Goal: Task Accomplishment & Management: Manage account settings

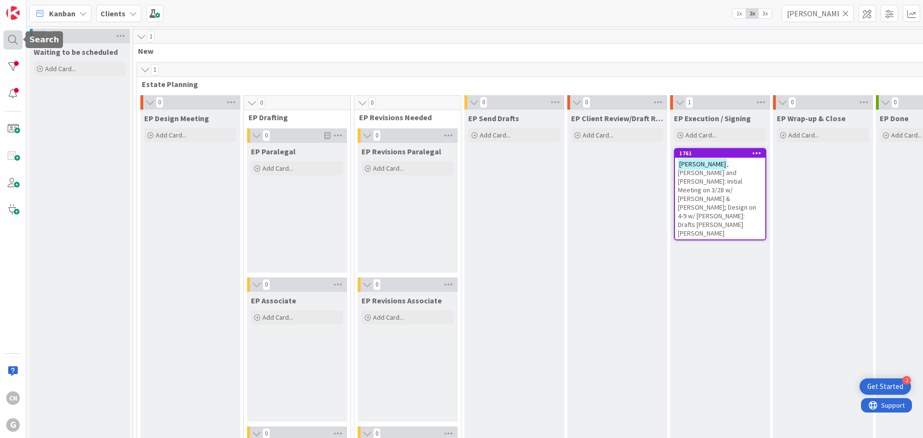
click at [13, 38] on div at bounding box center [12, 39] width 19 height 19
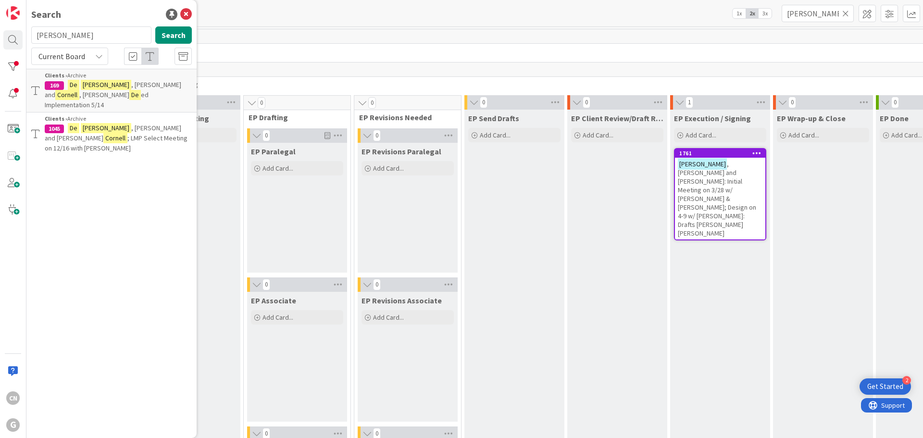
drag, startPoint x: 113, startPoint y: 37, endPoint x: 2, endPoint y: 39, distance: 110.7
click at [2, 39] on div "CN G Search [PERSON_NAME] Search Current Board Clients › Archive 169 [PERSON_NA…" at bounding box center [13, 219] width 26 height 438
click at [171, 36] on button "Search" at bounding box center [173, 34] width 37 height 17
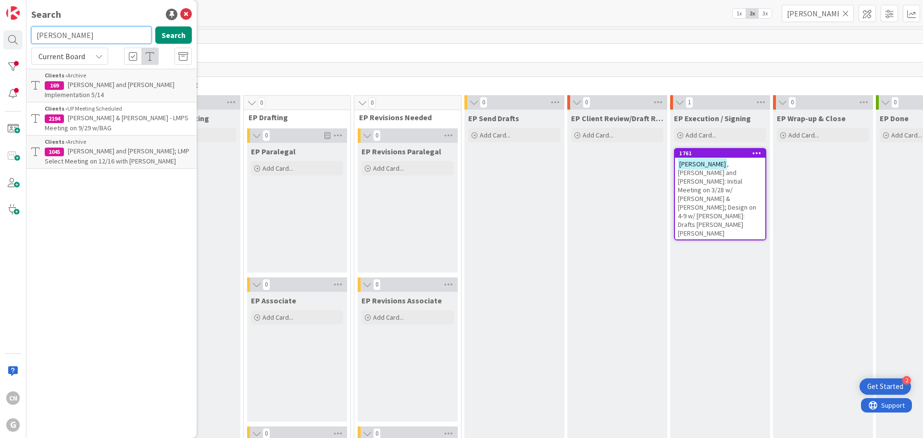
type input "[PERSON_NAME]"
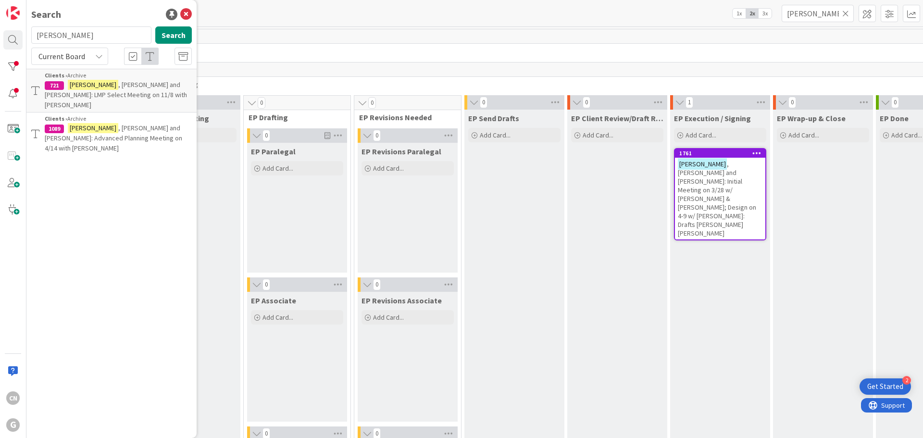
click at [134, 92] on p "[PERSON_NAME] and [PERSON_NAME]: LMP Select Meeting on 11/8 with [PERSON_NAME]" at bounding box center [118, 95] width 147 height 30
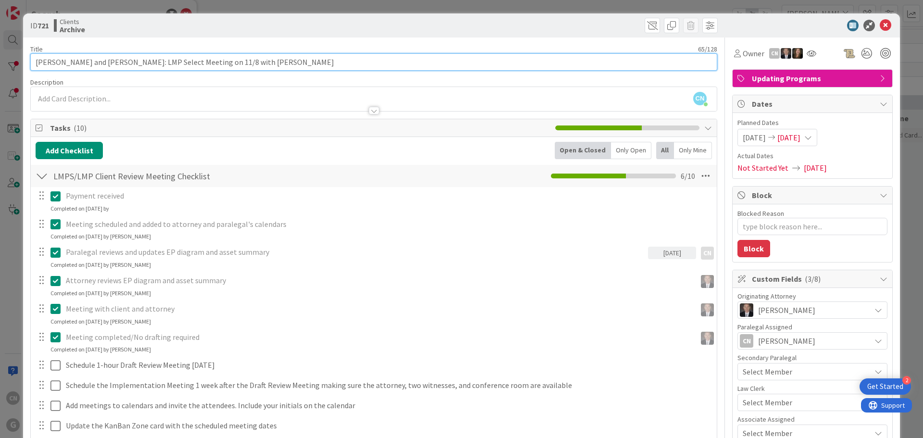
drag, startPoint x: 273, startPoint y: 65, endPoint x: 1, endPoint y: 69, distance: 271.3
click at [2, 69] on div "ID 721 Clients Archive Title 65 / 128 [PERSON_NAME] and [PERSON_NAME]: LMP Sele…" at bounding box center [461, 219] width 923 height 438
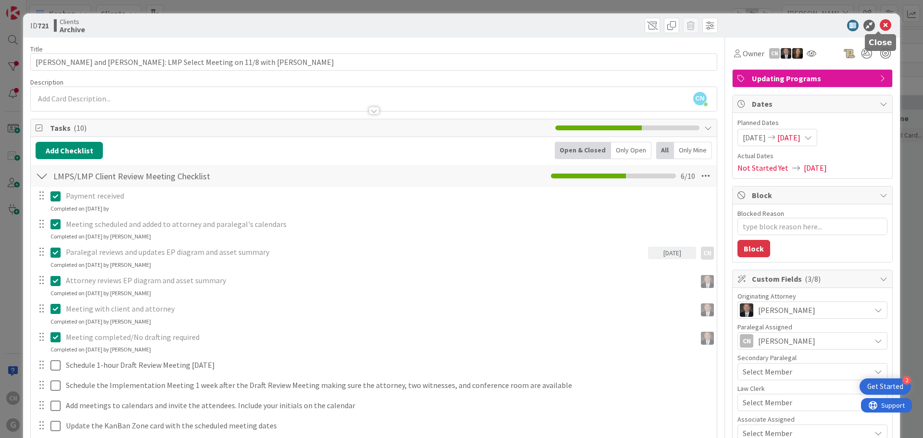
click at [880, 25] on icon at bounding box center [886, 26] width 12 height 12
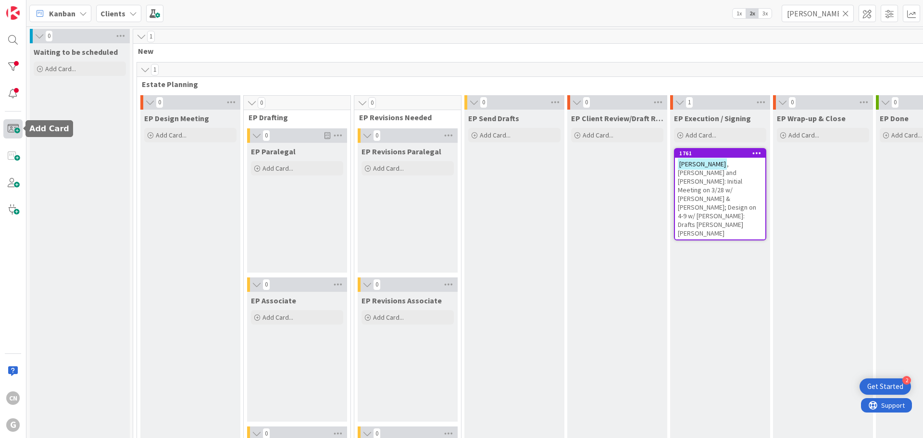
click at [13, 129] on span at bounding box center [12, 128] width 19 height 19
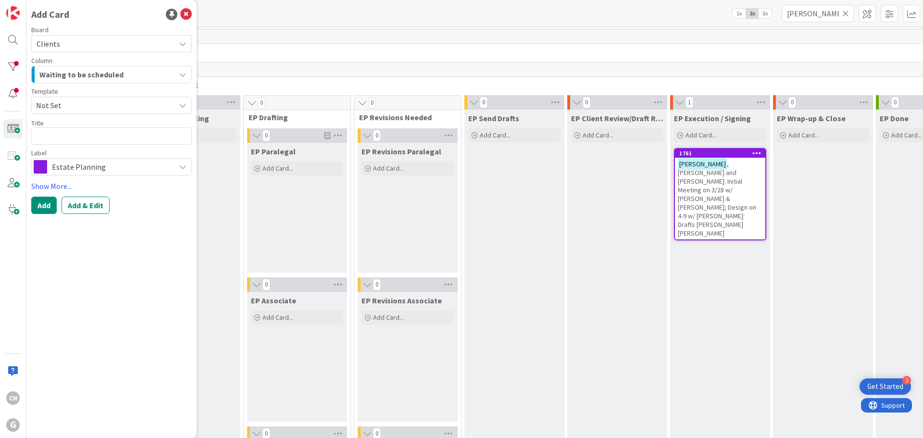
click at [79, 104] on span "Not Set" at bounding box center [102, 105] width 132 height 13
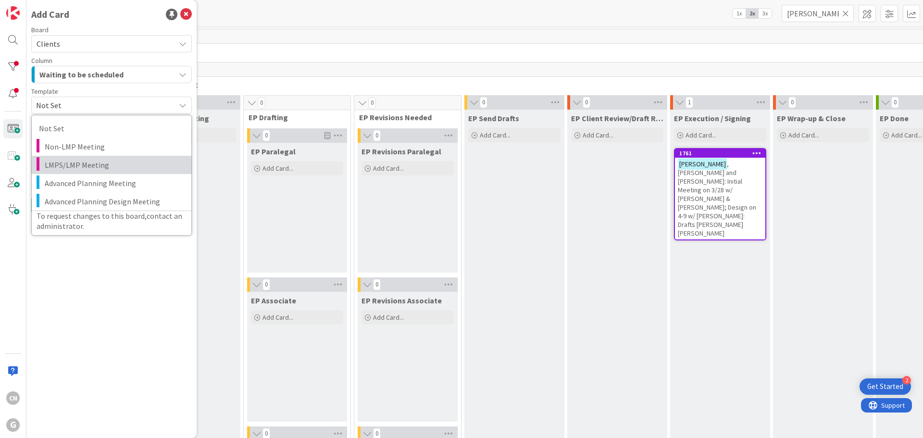
click at [75, 163] on span "LMPS/LMP Meeting" at bounding box center [114, 165] width 139 height 13
type textarea "x"
type textarea "LMPS/LMP Meeting"
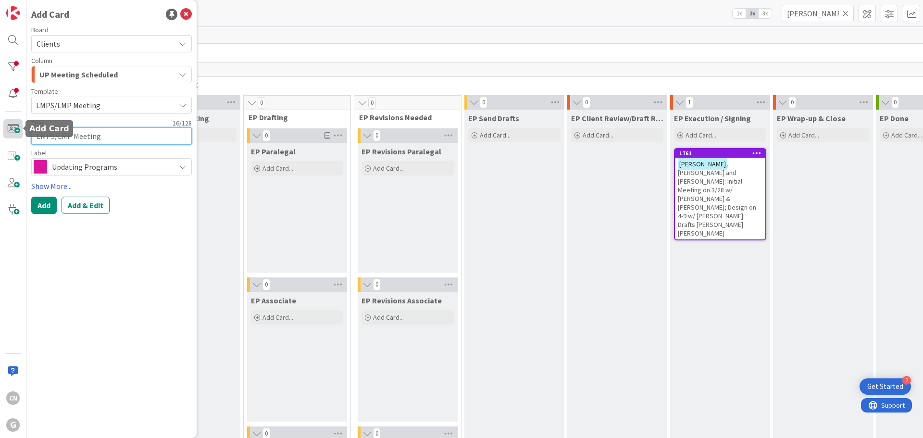
drag, startPoint x: 127, startPoint y: 136, endPoint x: 12, endPoint y: 136, distance: 115.4
click at [12, 136] on div "CN G Add Card Board Clients Column UP Meeting Scheduled Template LMPS/LMP Meeti…" at bounding box center [13, 219] width 26 height 438
paste textarea "[PERSON_NAME] and [PERSON_NAME]: LMP Select Meeting on 11/8 with [PERSON_NAME]"
type textarea "x"
type textarea "[PERSON_NAME] and [PERSON_NAME]: LMP Select Meeting on 11/8 with [PERSON_NAME]"
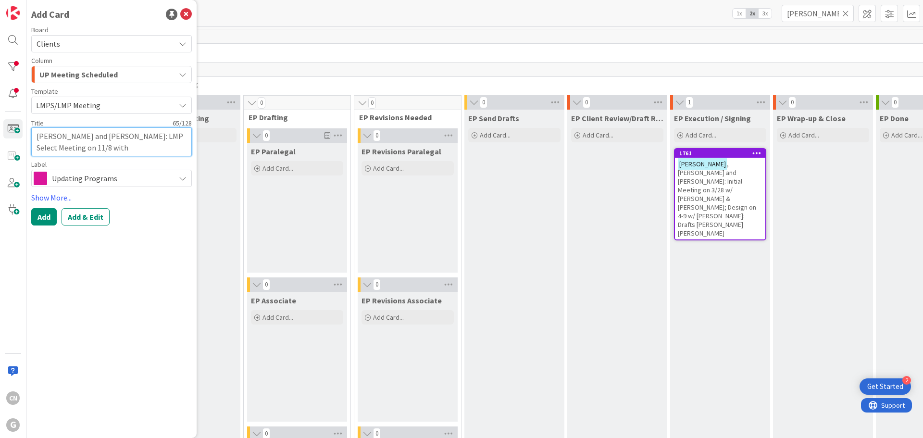
drag, startPoint x: 88, startPoint y: 150, endPoint x: 77, endPoint y: 150, distance: 10.1
click at [77, 150] on textarea "[PERSON_NAME] and [PERSON_NAME]: LMP Select Meeting on 11/8 with [PERSON_NAME]" at bounding box center [111, 141] width 161 height 29
type textarea "x"
type textarea "[PERSON_NAME] and [PERSON_NAME]: LMP Select Meeting on 10 with [PERSON_NAME]"
type textarea "x"
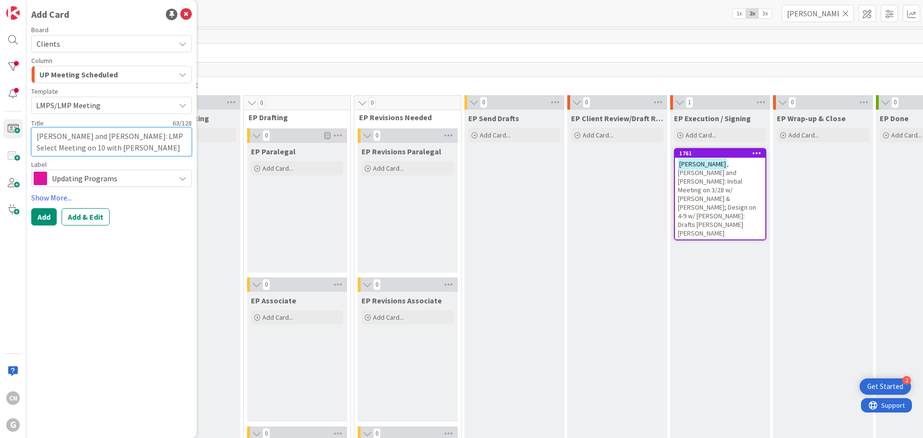
type textarea "[PERSON_NAME] and [PERSON_NAME]: LMP Select Meeting on 10/ with [PERSON_NAME]"
type textarea "x"
type textarea "[PERSON_NAME] and [PERSON_NAME]: LMP Select Meeting on 10/1 with [PERSON_NAME]"
type textarea "x"
type textarea "[PERSON_NAME] and [PERSON_NAME]: LMP Select Meeting on 10/16 with [PERSON_NAME]"
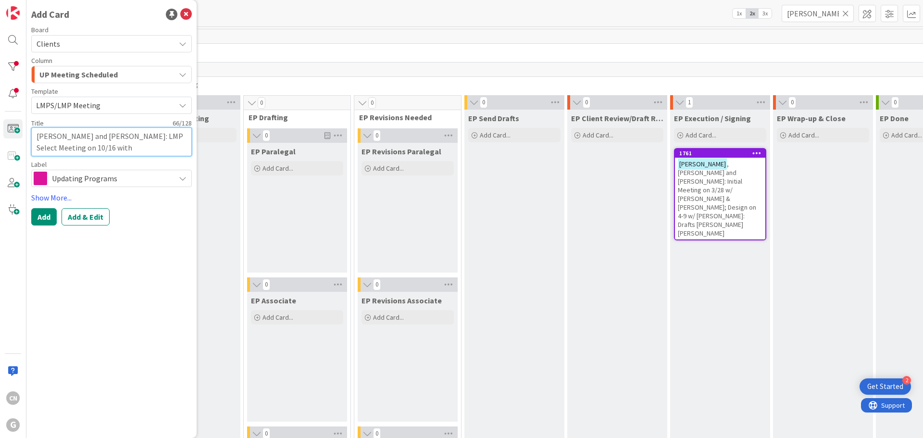
click at [110, 147] on textarea "[PERSON_NAME] and [PERSON_NAME]: LMP Select Meeting on 10/16 with [PERSON_NAME]" at bounding box center [111, 141] width 161 height 29
type textarea "x"
type textarea "[PERSON_NAME] and [PERSON_NAME]: LMP Select Meeting on 10/16 withBrad"
type textarea "x"
type textarea "[PERSON_NAME] and [PERSON_NAME]: LMP Select Meeting on 10/16 witBrad"
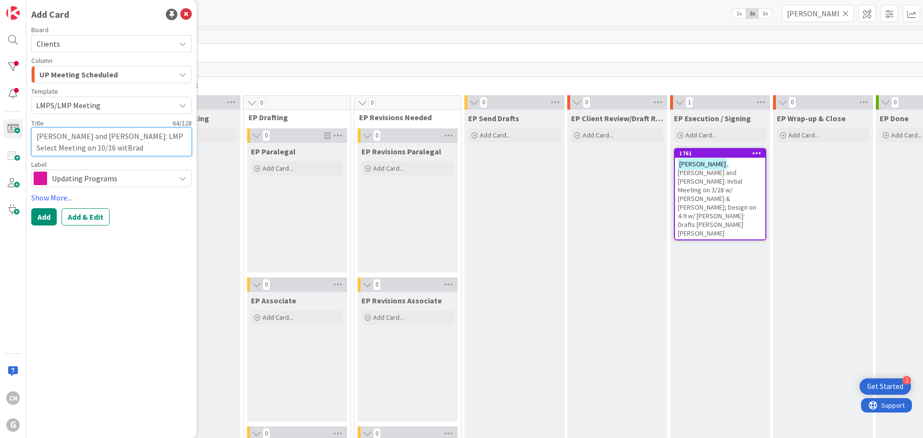
type textarea "x"
type textarea "[PERSON_NAME] and [PERSON_NAME]: LMP Select Meeting on 10/16 wiBrad"
type textarea "x"
type textarea "[PERSON_NAME] and [PERSON_NAME]: LMP Select Meeting on 10/16 wBrad"
type textarea "x"
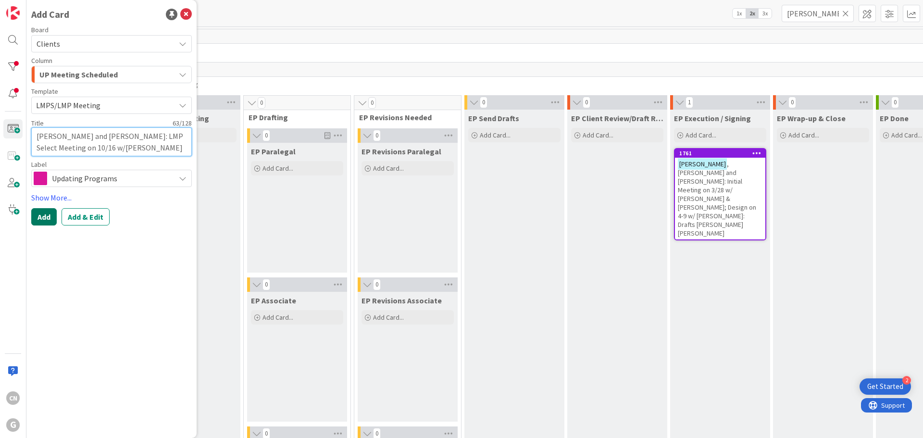
type textarea "[PERSON_NAME] and [PERSON_NAME]: LMP Select Meeting on 10/16 w/[PERSON_NAME]"
click at [45, 218] on button "Add" at bounding box center [43, 216] width 25 height 17
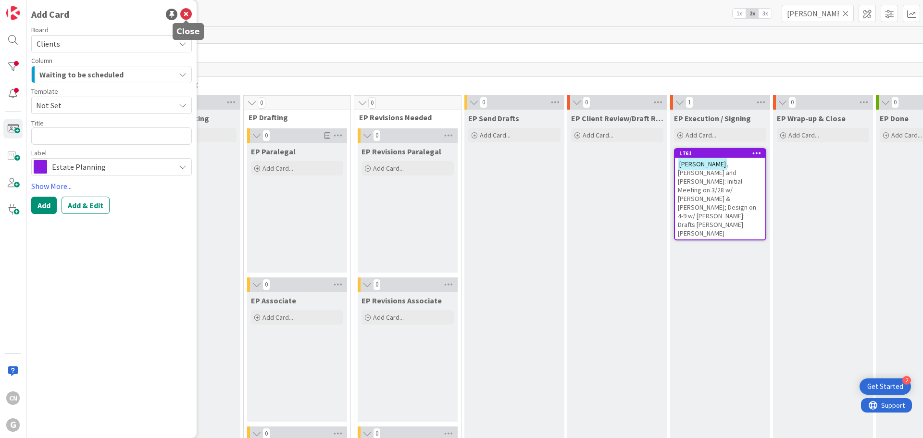
click at [183, 16] on icon at bounding box center [186, 15] width 12 height 12
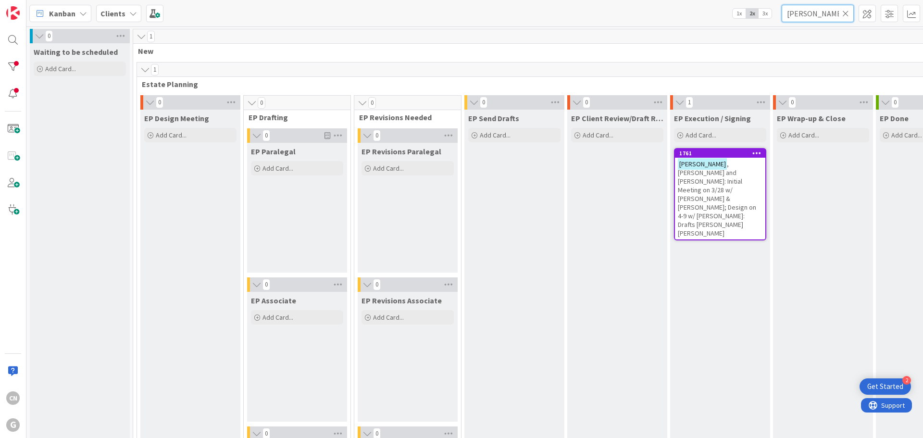
drag, startPoint x: 822, startPoint y: 13, endPoint x: 739, endPoint y: 12, distance: 83.7
click at [741, 15] on div "Kanban Clients 1x 2x 3x [PERSON_NAME]" at bounding box center [474, 13] width 897 height 26
type input "e"
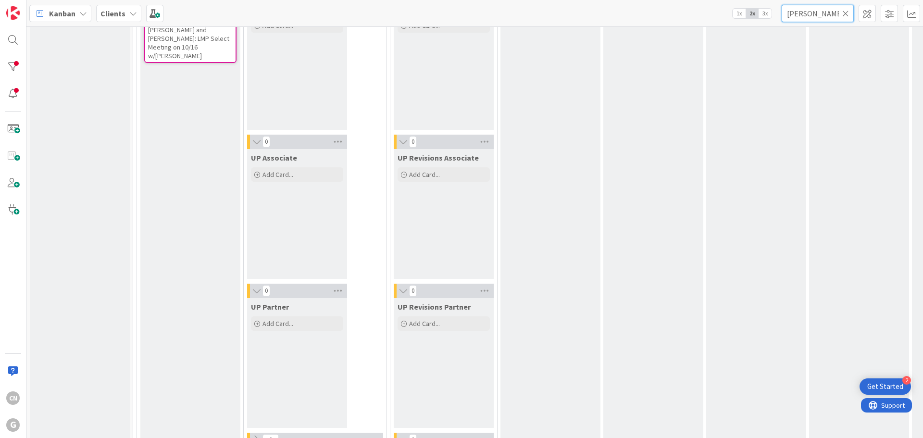
scroll to position [1490, 0]
type input "[PERSON_NAME]"
click at [212, 32] on span ", [PERSON_NAME] and [PERSON_NAME]: LMP Select Meeting on 10/16 w/[PERSON_NAME]" at bounding box center [188, 37] width 81 height 43
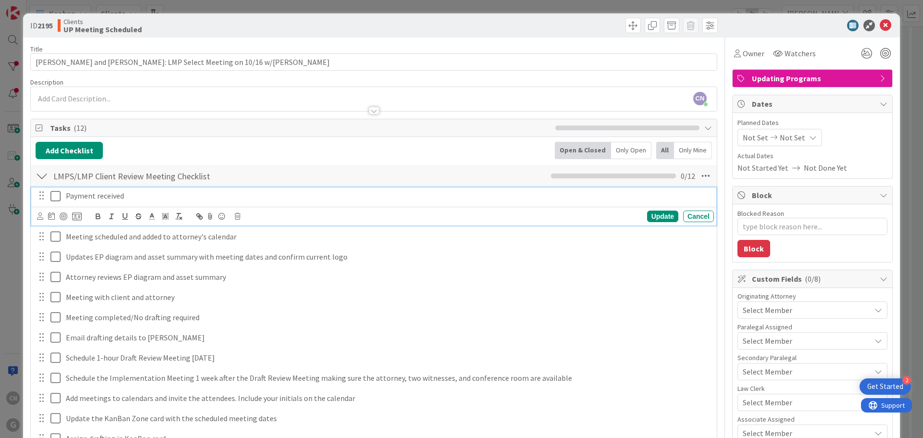
click at [56, 197] on icon at bounding box center [58, 196] width 14 height 12
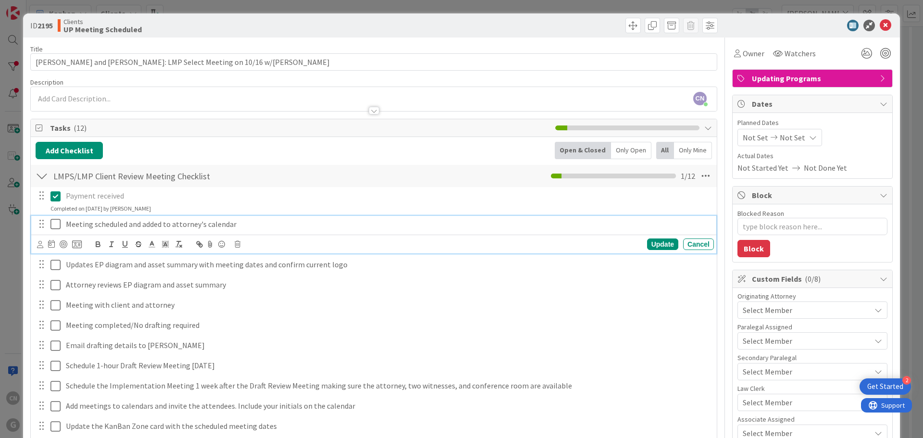
click at [56, 227] on icon at bounding box center [58, 224] width 14 height 12
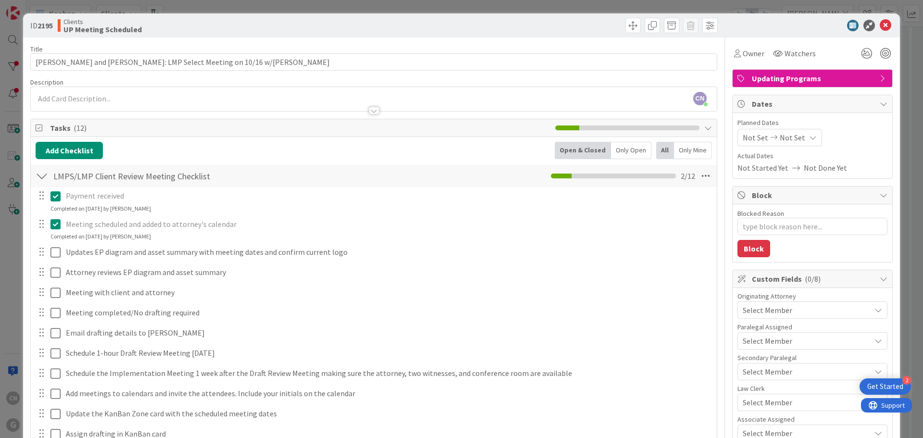
click at [58, 221] on icon at bounding box center [58, 224] width 14 height 12
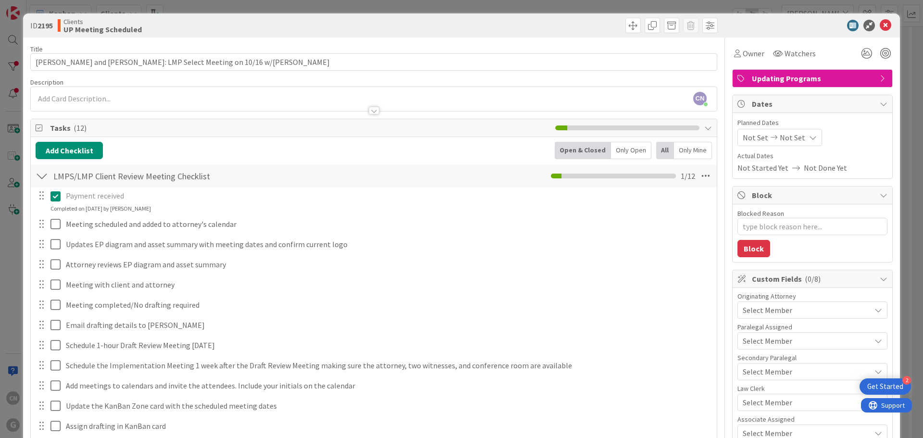
drag, startPoint x: 55, startPoint y: 197, endPoint x: 127, endPoint y: 204, distance: 72.1
click at [55, 196] on icon at bounding box center [58, 196] width 14 height 12
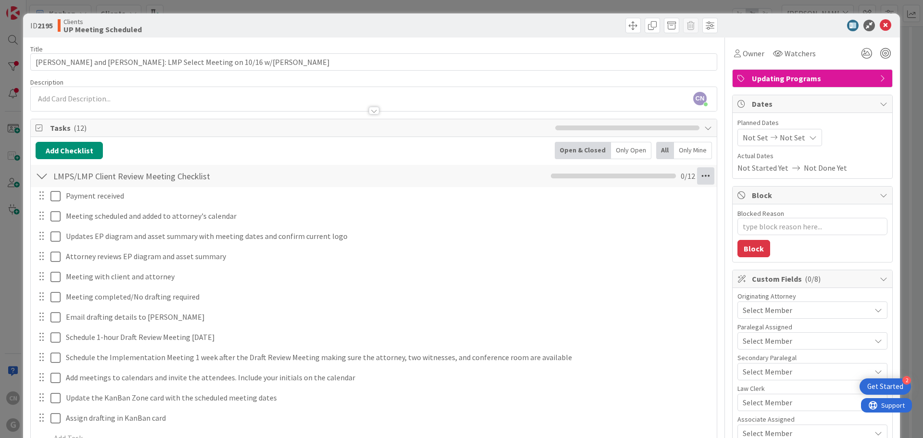
click at [703, 176] on icon at bounding box center [705, 175] width 17 height 17
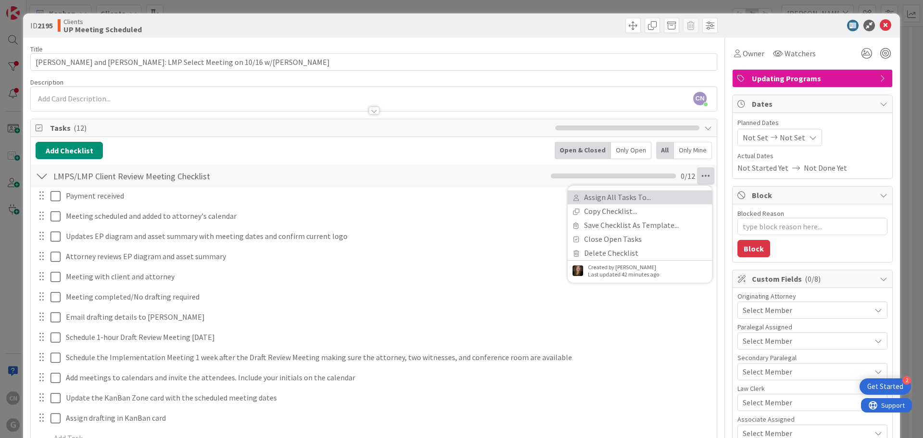
click at [625, 201] on link "Assign All Tasks To..." at bounding box center [640, 197] width 144 height 14
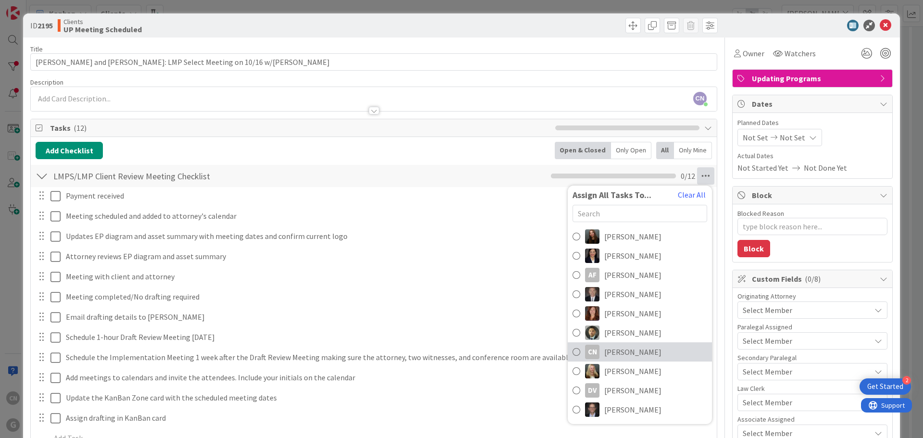
click at [618, 352] on span "[PERSON_NAME]" at bounding box center [633, 352] width 57 height 12
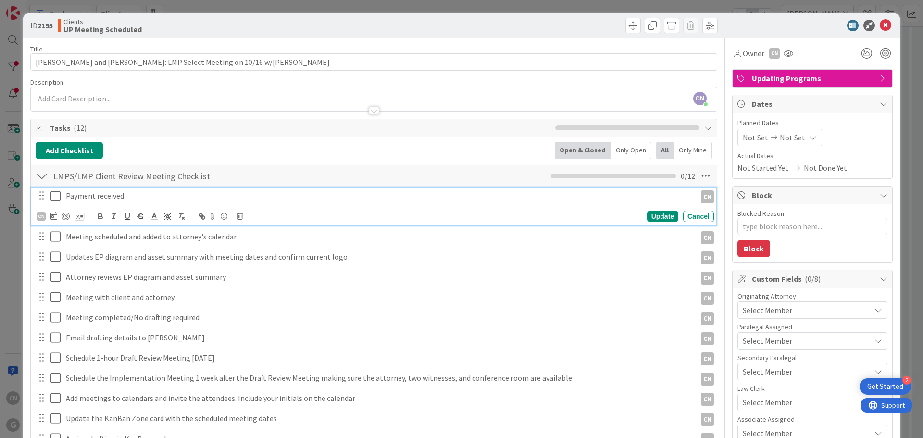
click at [52, 197] on icon at bounding box center [58, 196] width 14 height 12
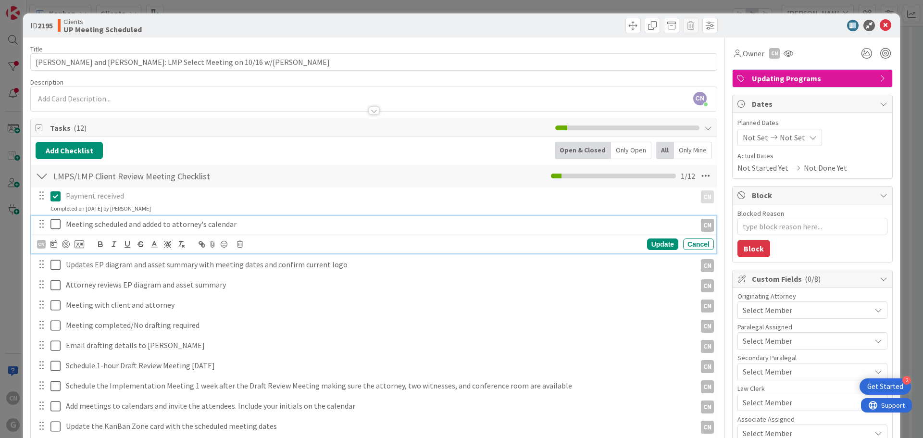
click at [53, 224] on icon at bounding box center [58, 224] width 14 height 12
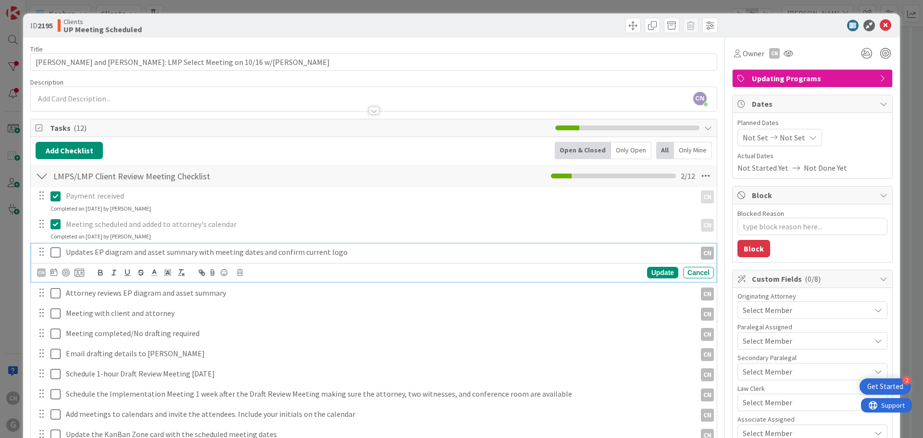
click at [56, 250] on icon at bounding box center [58, 253] width 14 height 12
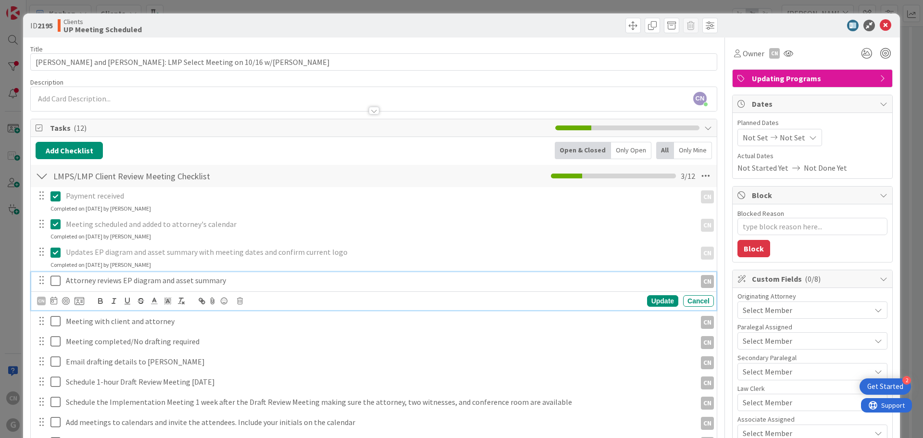
click at [239, 281] on p "Attorney reviews EP diagram and asset summary" at bounding box center [379, 280] width 627 height 11
click at [41, 301] on div "CN" at bounding box center [41, 301] width 9 height 9
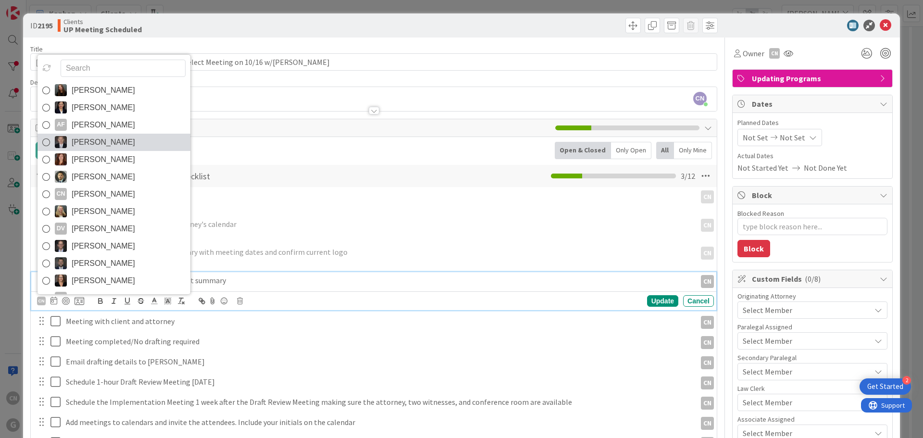
click at [100, 144] on span "[PERSON_NAME]" at bounding box center [103, 142] width 63 height 14
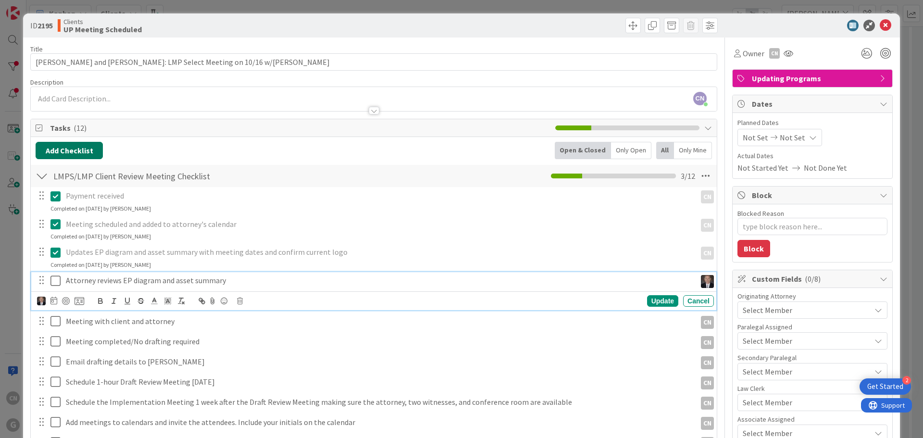
type textarea "x"
click at [54, 301] on icon at bounding box center [54, 301] width 7 height 8
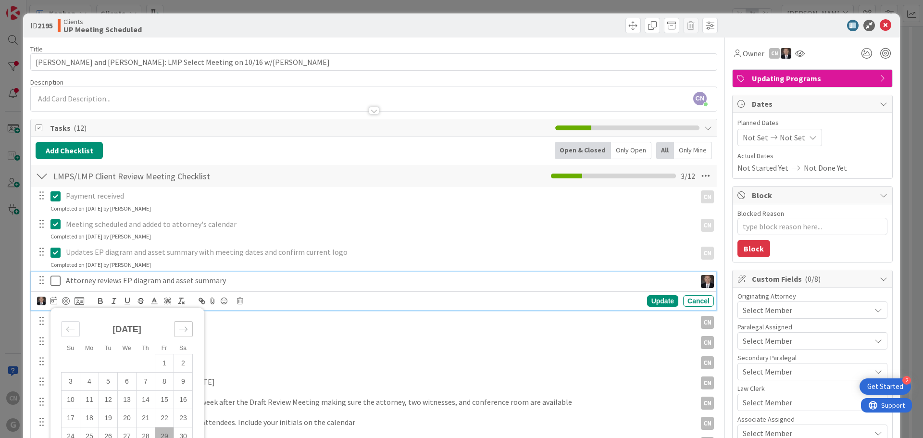
click at [182, 331] on icon "Move forward to switch to the next month." at bounding box center [183, 329] width 9 height 9
click at [126, 402] on td "15" at bounding box center [127, 400] width 19 height 18
type input "[DATE]"
drag, startPoint x: 658, startPoint y: 302, endPoint x: 641, endPoint y: 304, distance: 18.0
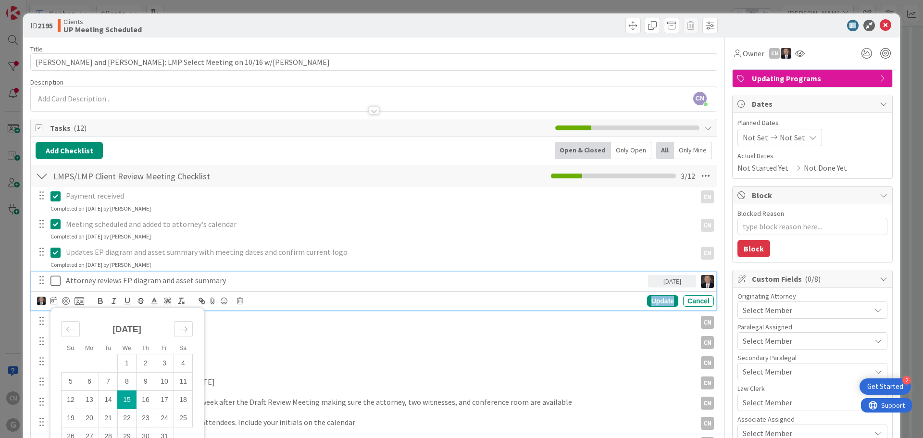
click at [658, 302] on div "Update" at bounding box center [662, 301] width 31 height 12
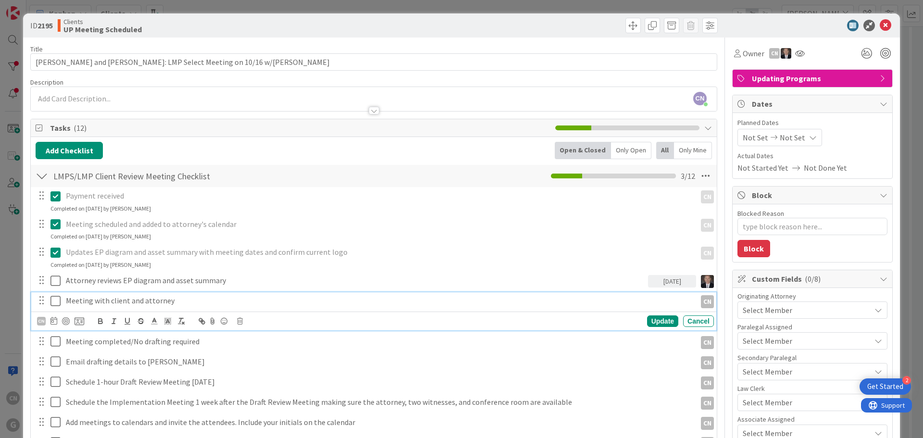
click at [190, 303] on p "Meeting with client and attorney" at bounding box center [379, 300] width 627 height 11
click at [43, 321] on div "CN" at bounding box center [41, 321] width 9 height 9
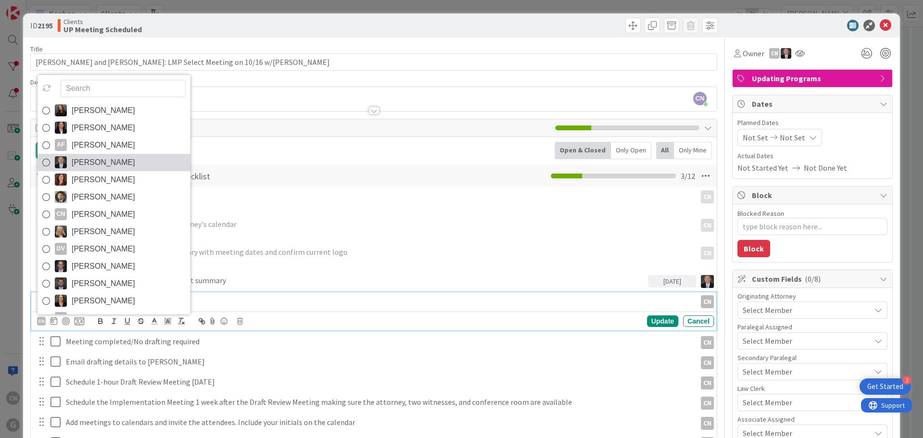
click at [104, 162] on span "[PERSON_NAME]" at bounding box center [103, 162] width 63 height 14
type textarea "x"
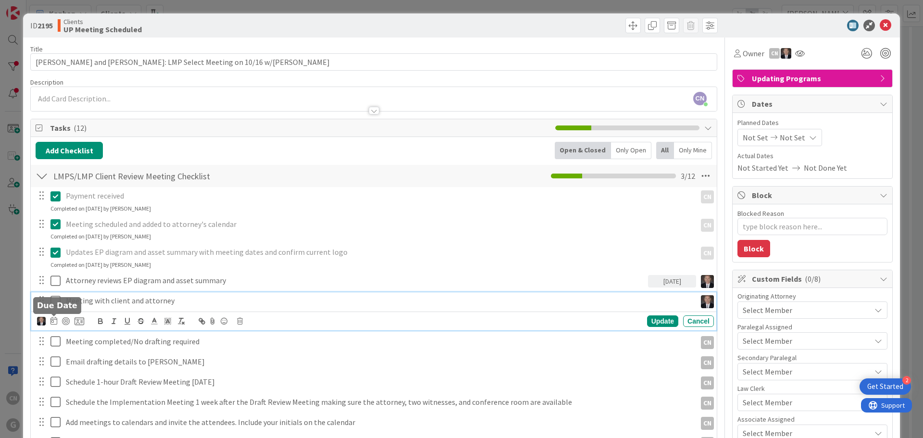
click at [53, 324] on icon at bounding box center [54, 321] width 7 height 8
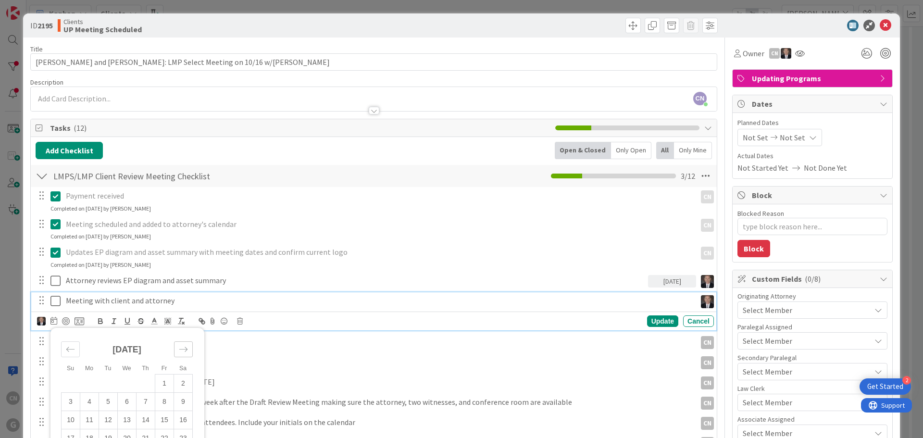
click at [182, 350] on icon "Move forward to switch to the next month." at bounding box center [183, 349] width 9 height 9
click at [146, 420] on td "16" at bounding box center [146, 420] width 19 height 18
type input "[DATE]"
click at [662, 322] on div "Update" at bounding box center [662, 322] width 31 height 12
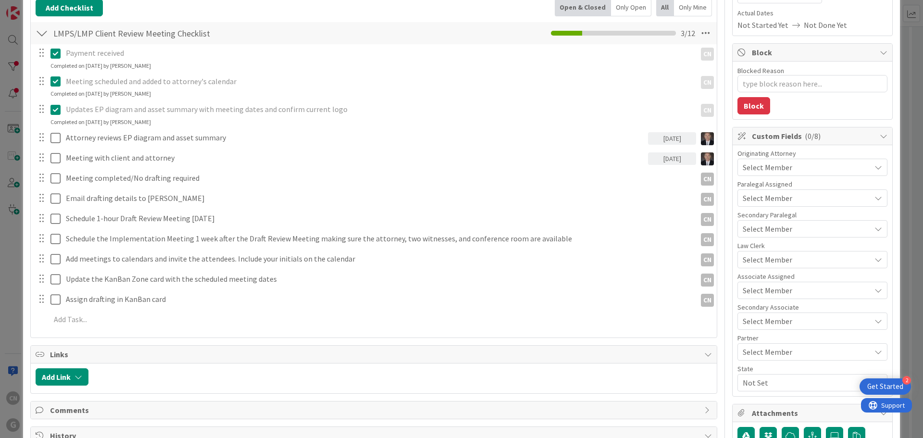
scroll to position [143, 0]
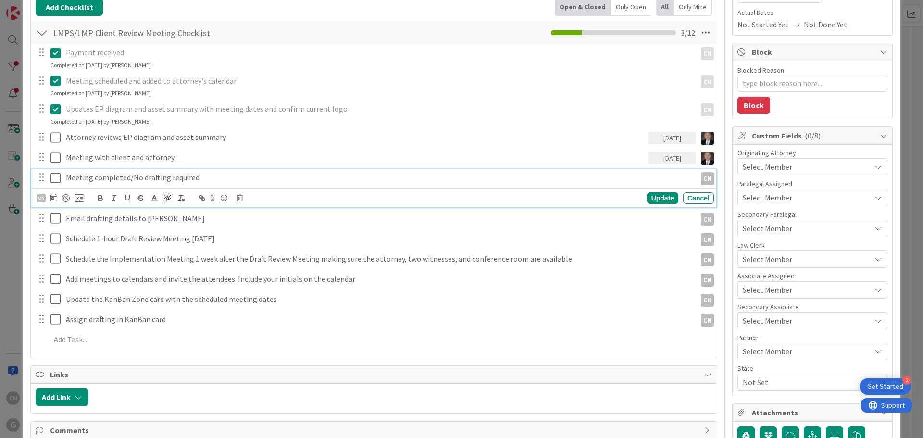
click at [205, 174] on p "Meeting completed/No drafting required" at bounding box center [379, 177] width 627 height 11
click at [40, 198] on div "CN" at bounding box center [41, 198] width 9 height 9
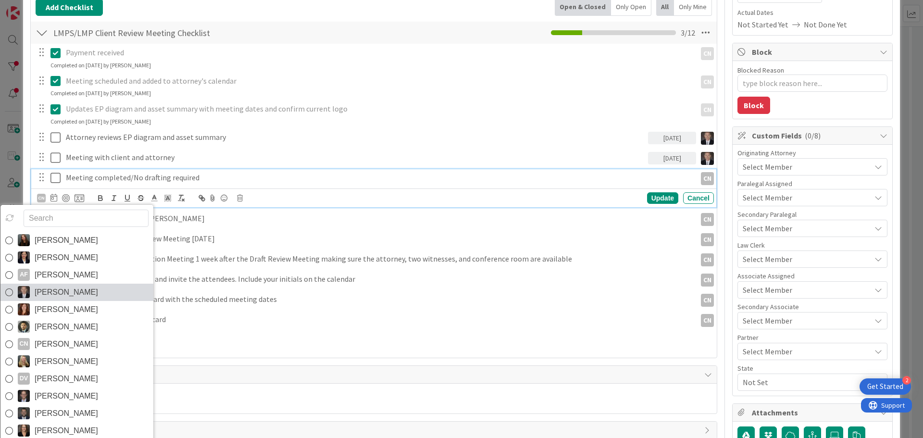
click at [62, 294] on span "[PERSON_NAME]" at bounding box center [66, 292] width 63 height 14
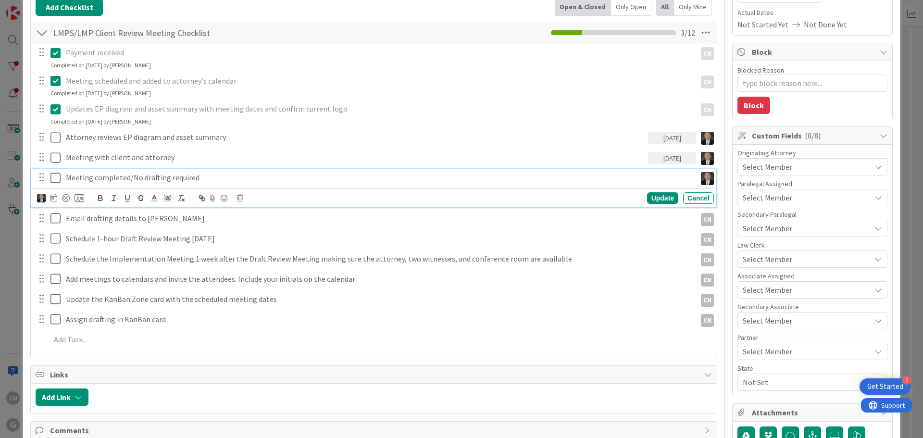
type textarea "x"
click at [51, 198] on icon at bounding box center [54, 198] width 7 height 8
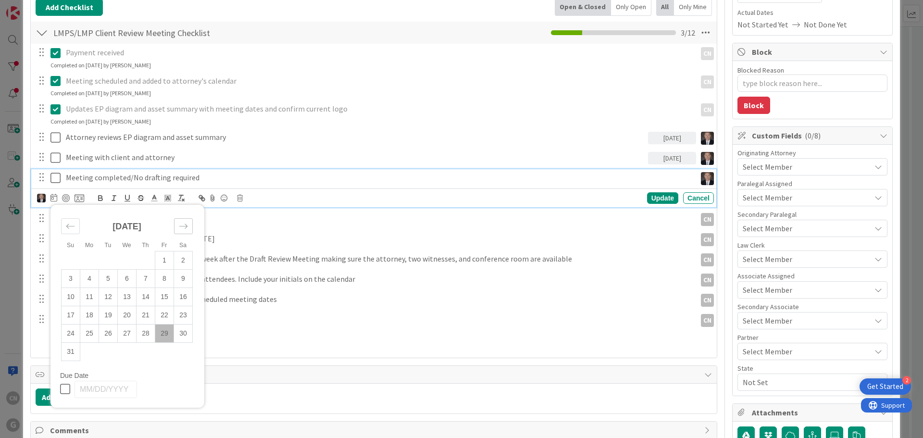
click at [185, 227] on icon "Move forward to switch to the next month." at bounding box center [183, 226] width 9 height 9
click at [147, 297] on td "16" at bounding box center [146, 297] width 19 height 18
type input "[DATE]"
click at [655, 197] on div "Update" at bounding box center [662, 198] width 31 height 12
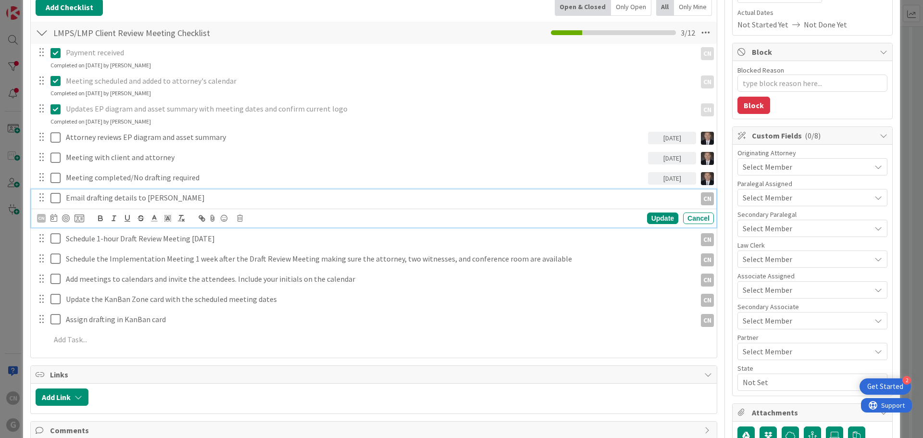
click at [162, 197] on p "Email drafting details to [PERSON_NAME]" at bounding box center [379, 197] width 627 height 11
click at [42, 217] on div "CN" at bounding box center [41, 218] width 9 height 9
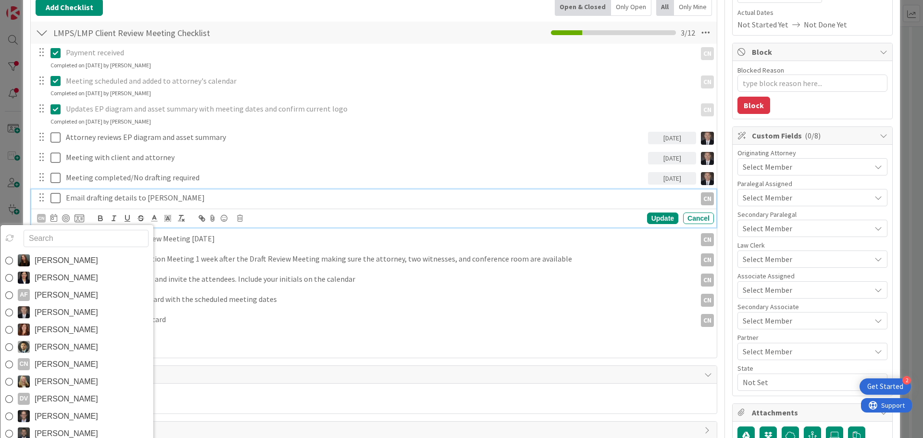
click at [53, 310] on span "[PERSON_NAME]" at bounding box center [66, 312] width 63 height 14
type textarea "x"
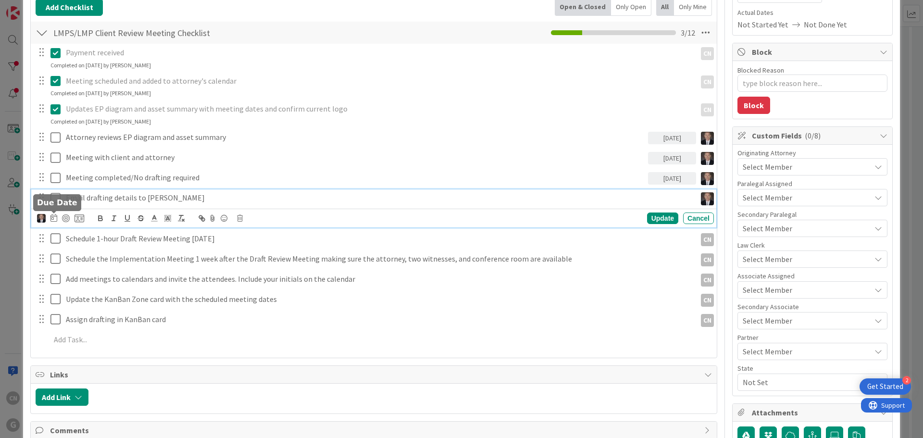
click at [54, 219] on icon at bounding box center [54, 218] width 7 height 8
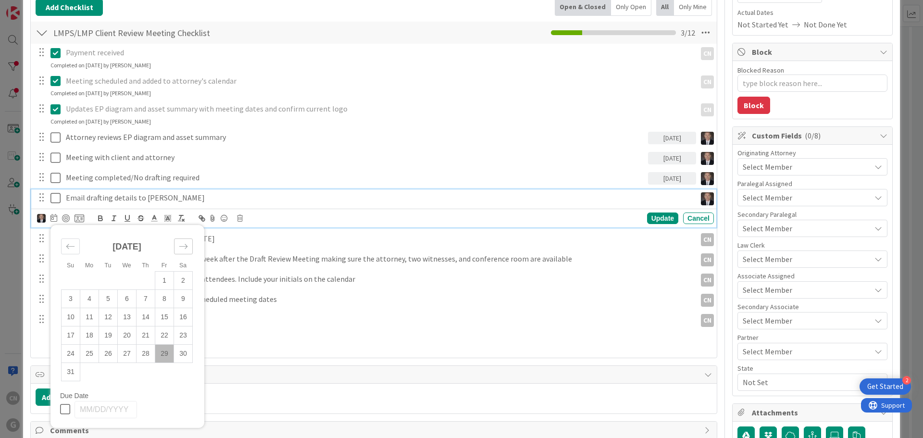
click at [185, 248] on icon "Move forward to switch to the next month." at bounding box center [183, 246] width 9 height 9
click at [147, 316] on td "16" at bounding box center [146, 317] width 19 height 18
type input "[DATE]"
type textarea "x"
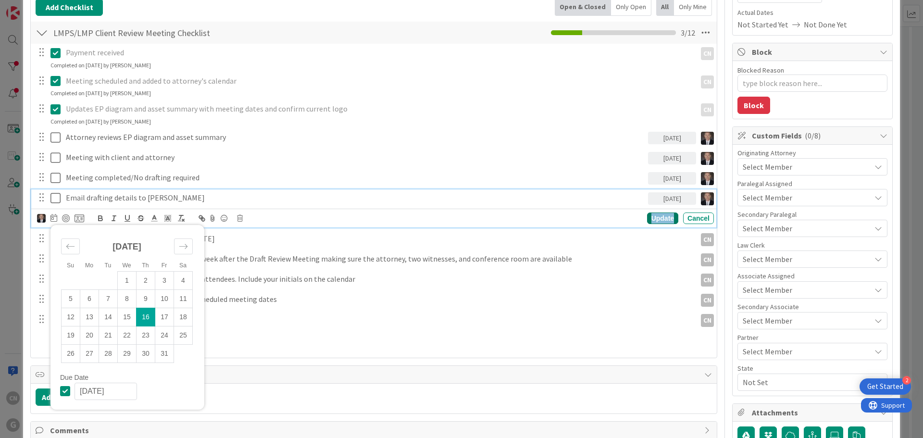
click at [656, 218] on div "Update" at bounding box center [662, 219] width 31 height 12
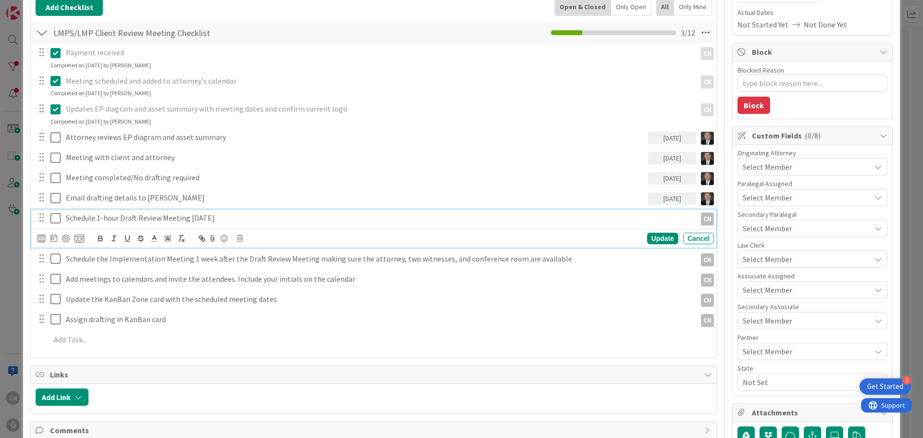
click at [244, 219] on p "Schedule 1-hour Draft Review Meeting [DATE]" at bounding box center [379, 218] width 627 height 11
click at [56, 238] on icon at bounding box center [54, 238] width 7 height 8
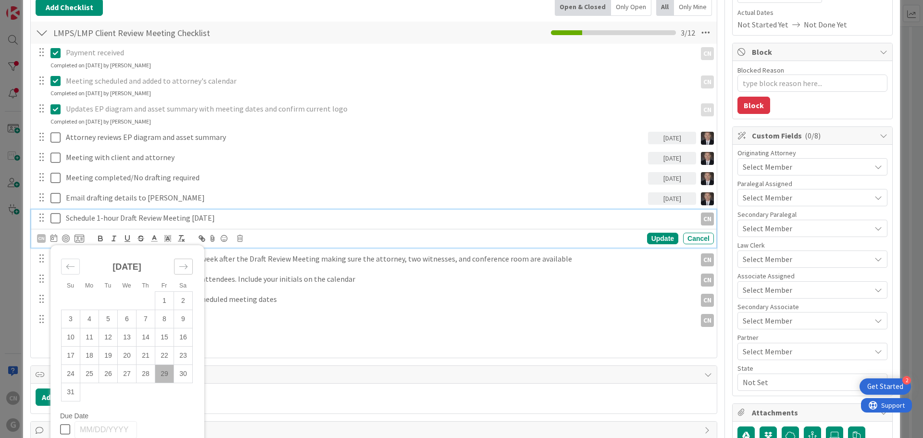
click at [189, 266] on div "Move forward to switch to the next month." at bounding box center [183, 267] width 19 height 16
click at [186, 266] on icon "Move forward to switch to the next month." at bounding box center [183, 266] width 9 height 9
click at [145, 340] on td "16" at bounding box center [146, 337] width 19 height 18
type input "[DATE]"
type textarea "x"
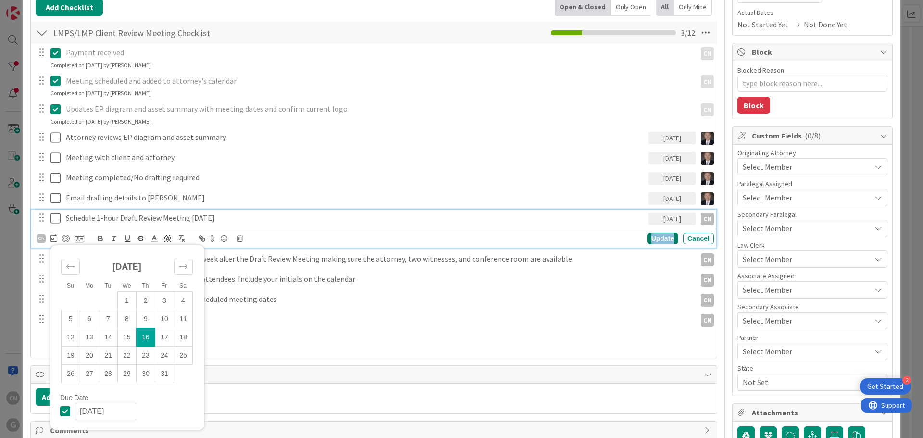
click at [658, 235] on div "Update" at bounding box center [662, 239] width 31 height 12
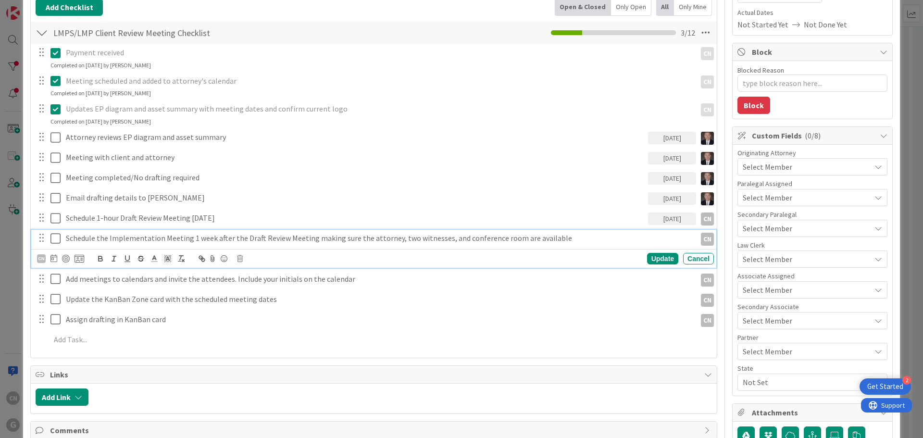
drag, startPoint x: 563, startPoint y: 240, endPoint x: 401, endPoint y: 239, distance: 162.1
click at [563, 241] on p "Schedule the Implementation Meeting 1 week after the Draft Review Meeting makin…" at bounding box center [379, 238] width 627 height 11
click at [53, 260] on icon at bounding box center [54, 258] width 7 height 8
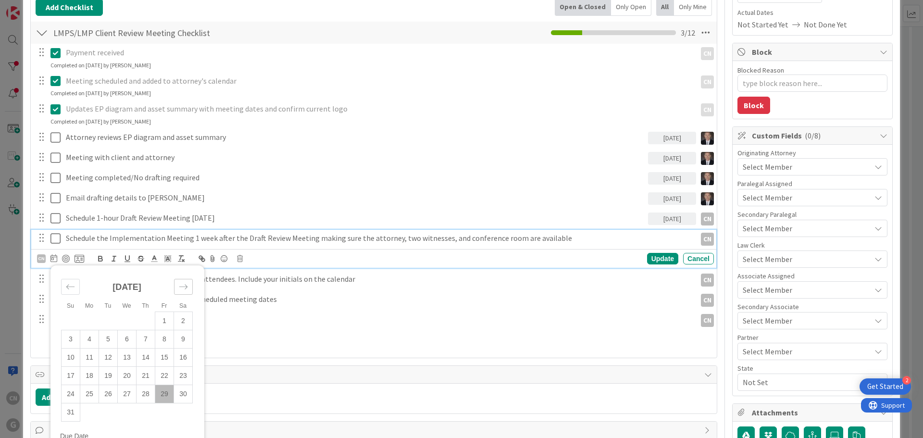
click at [186, 287] on icon "Move forward to switch to the next month." at bounding box center [183, 286] width 9 height 9
click at [186, 288] on icon "Move forward to switch to the next month." at bounding box center [183, 286] width 9 height 9
click at [142, 355] on td "16" at bounding box center [146, 357] width 19 height 18
type input "[DATE]"
type textarea "x"
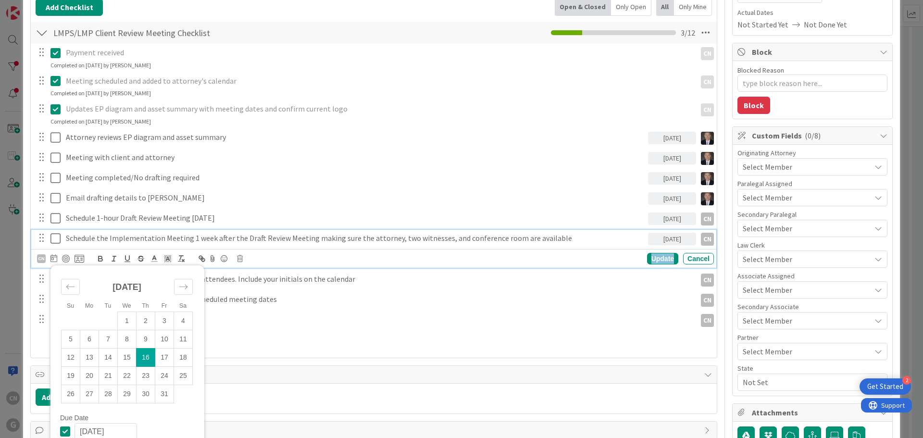
click at [657, 259] on div "Update" at bounding box center [662, 259] width 31 height 12
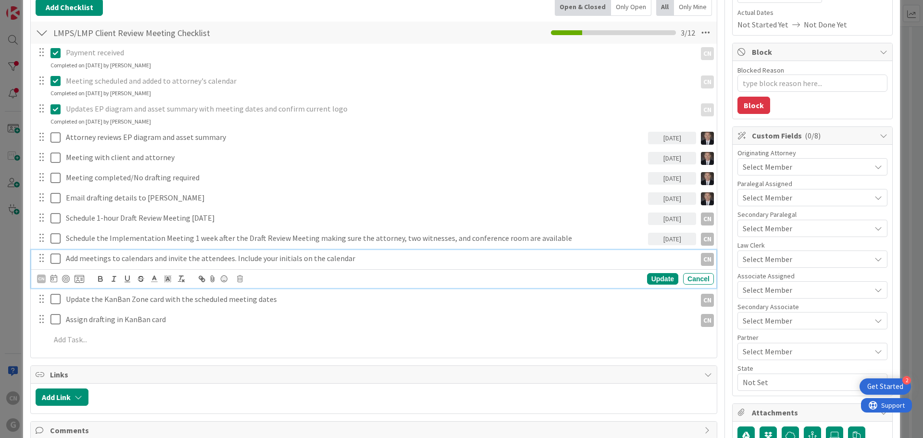
click at [360, 260] on p "Add meetings to calendars and invite the attendees. Include your initials on th…" at bounding box center [379, 258] width 627 height 11
click at [55, 280] on icon at bounding box center [54, 279] width 7 height 8
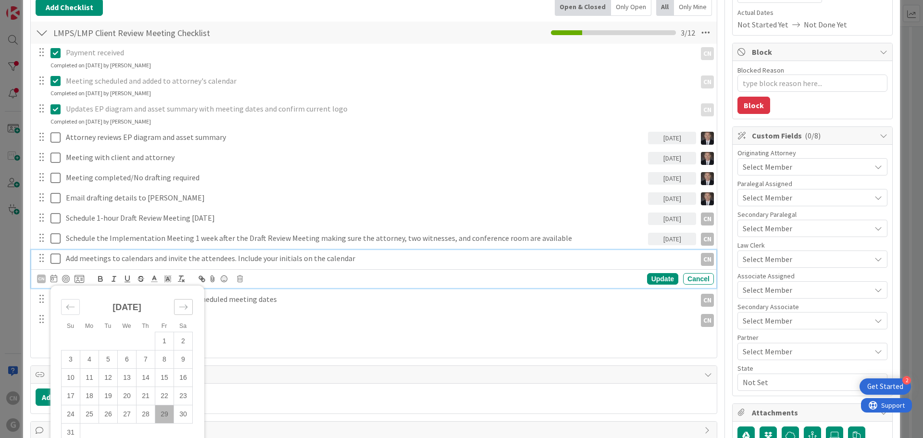
click at [185, 309] on icon "Move forward to switch to the next month." at bounding box center [183, 306] width 8 height 5
click at [145, 378] on td "16" at bounding box center [146, 377] width 19 height 18
type input "[DATE]"
type textarea "x"
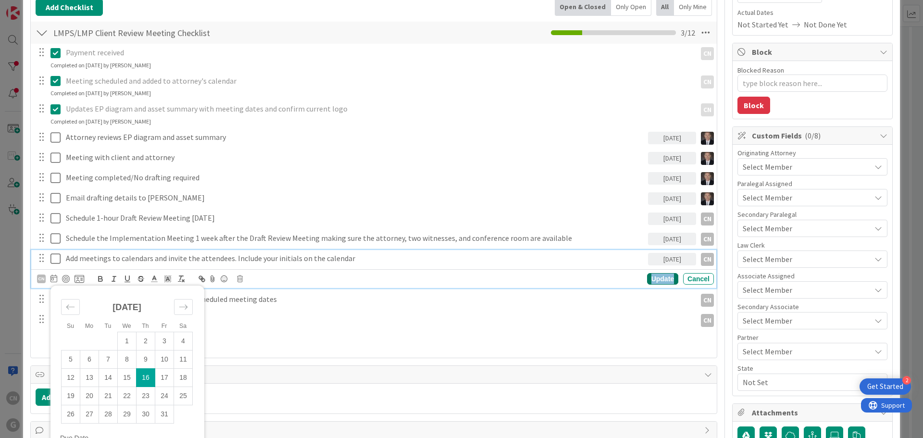
click at [648, 281] on div "Update" at bounding box center [662, 279] width 31 height 12
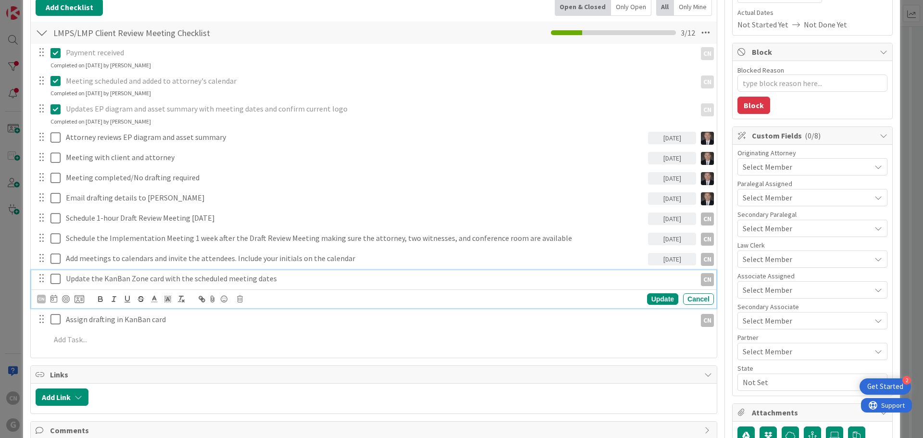
click at [299, 281] on p "Update the KanBan Zone card with the scheduled meeting dates" at bounding box center [379, 278] width 627 height 11
click at [54, 298] on icon at bounding box center [54, 299] width 7 height 8
click at [183, 325] on icon "Move forward to switch to the next month." at bounding box center [183, 327] width 9 height 9
click at [145, 400] on td "16" at bounding box center [146, 398] width 19 height 18
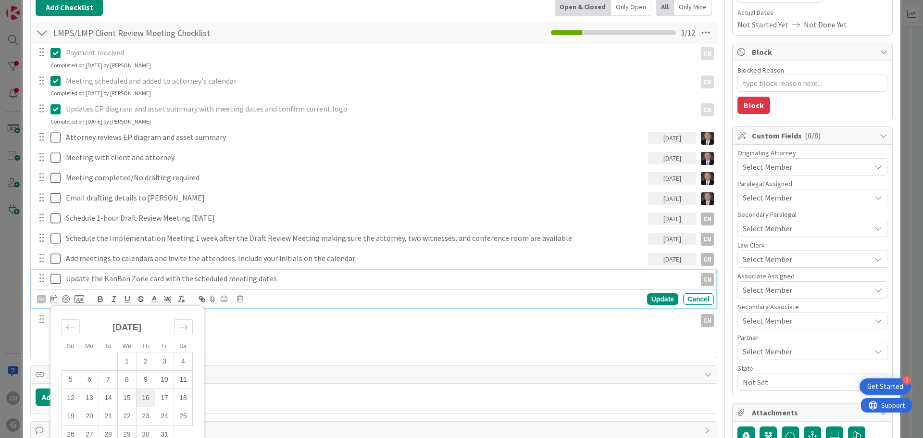
type input "[DATE]"
click at [652, 301] on div "Update" at bounding box center [662, 299] width 31 height 12
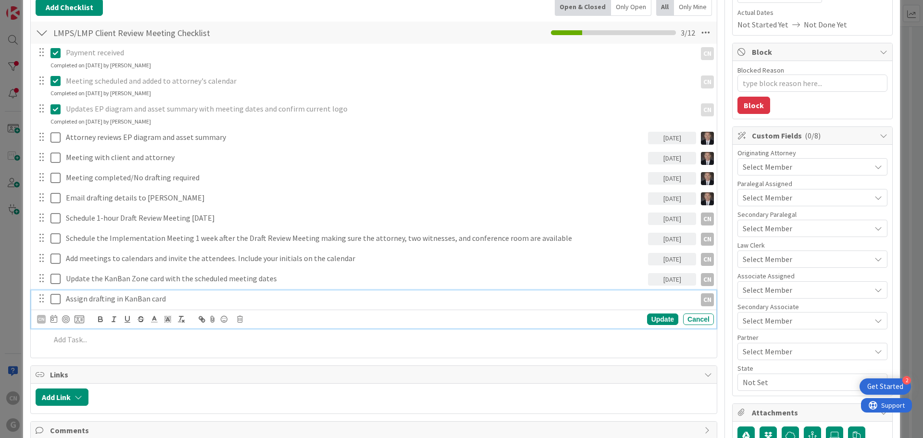
click at [167, 300] on p "Assign drafting in KanBan card" at bounding box center [379, 298] width 627 height 11
click at [43, 322] on div "CN" at bounding box center [41, 319] width 9 height 9
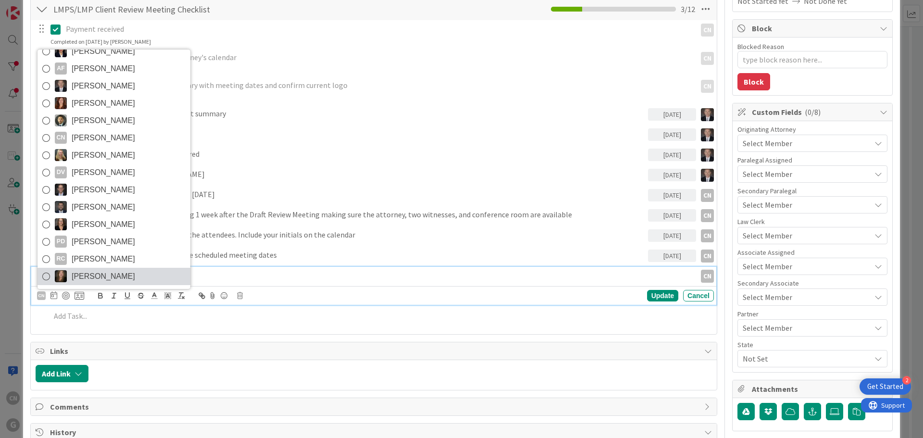
scroll to position [167, 0]
click at [90, 278] on span "[PERSON_NAME]" at bounding box center [103, 276] width 63 height 14
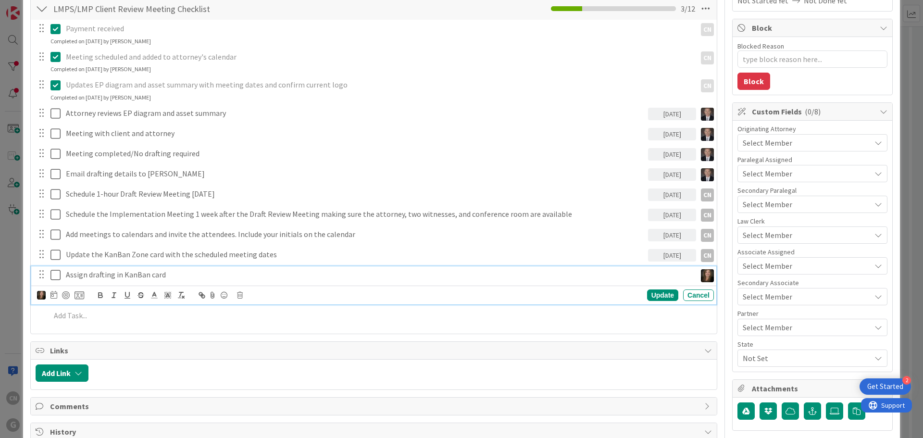
type textarea "x"
click at [55, 297] on icon at bounding box center [54, 295] width 7 height 8
click at [183, 326] on icon "Move forward to switch to the next month." at bounding box center [183, 323] width 9 height 9
click at [146, 393] on td "16" at bounding box center [146, 394] width 19 height 18
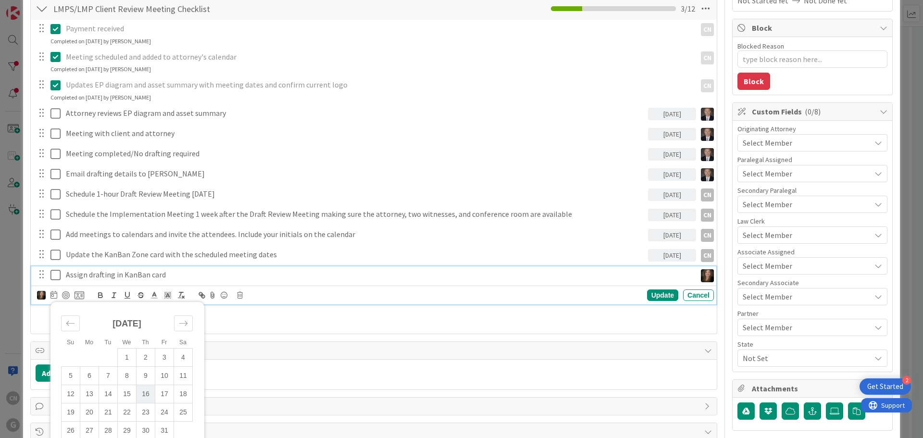
type input "[DATE]"
type textarea "x"
click at [654, 297] on div "Update" at bounding box center [662, 296] width 31 height 12
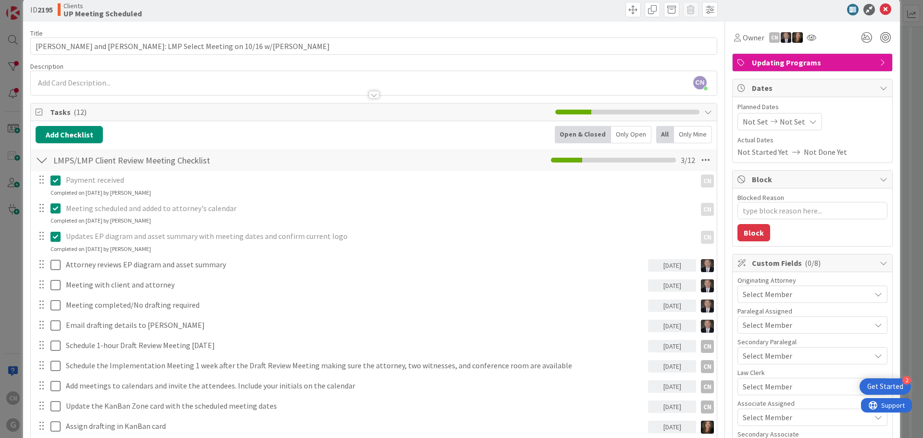
scroll to position [0, 0]
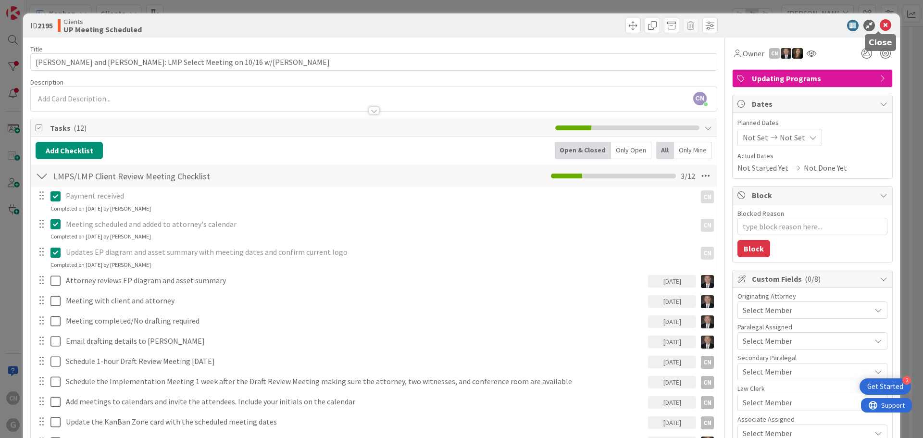
click at [880, 25] on icon at bounding box center [886, 26] width 12 height 12
